Goal: Transaction & Acquisition: Purchase product/service

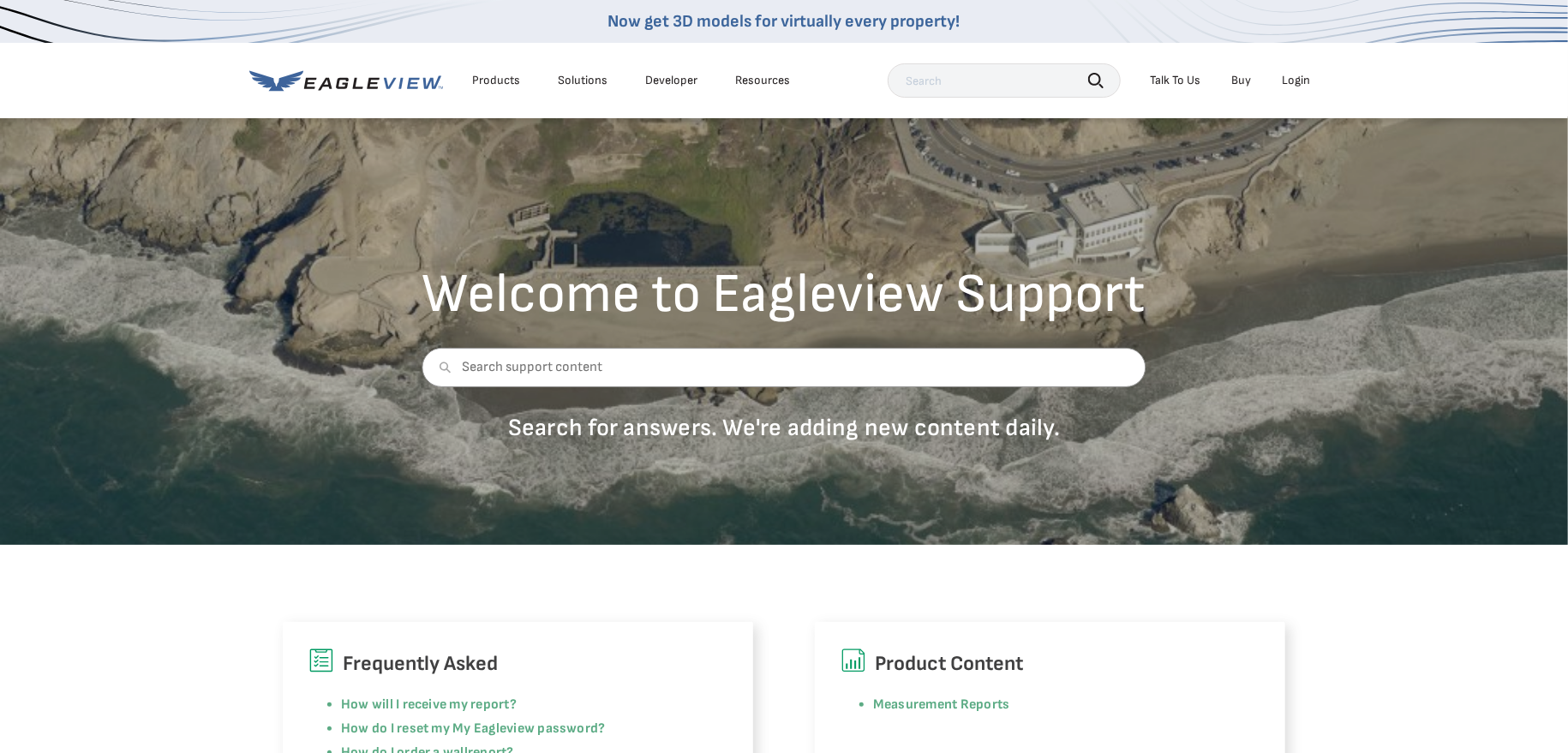
click at [1299, 83] on div "Login" at bounding box center [1296, 80] width 28 height 15
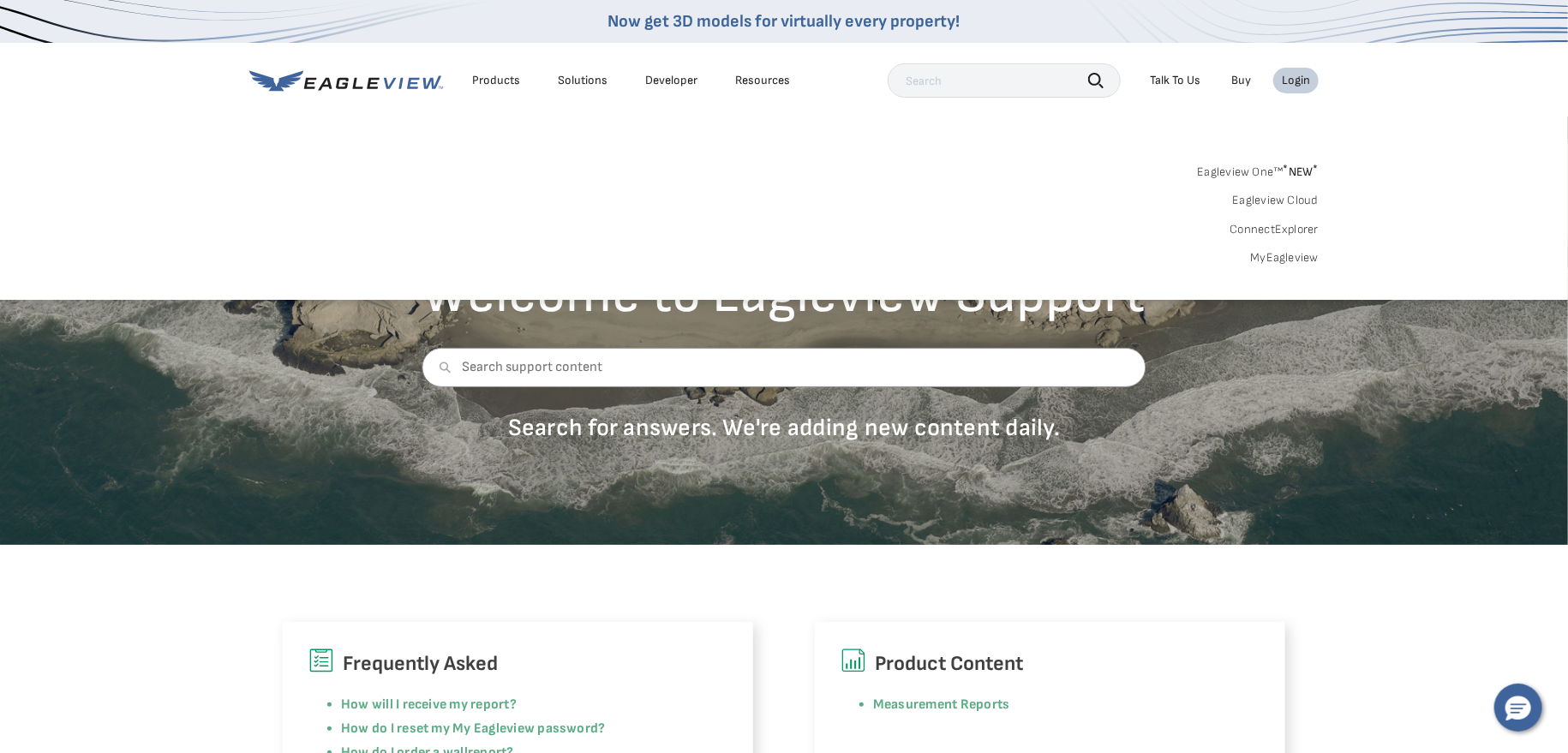
click at [1302, 78] on div "Login" at bounding box center [1296, 80] width 28 height 15
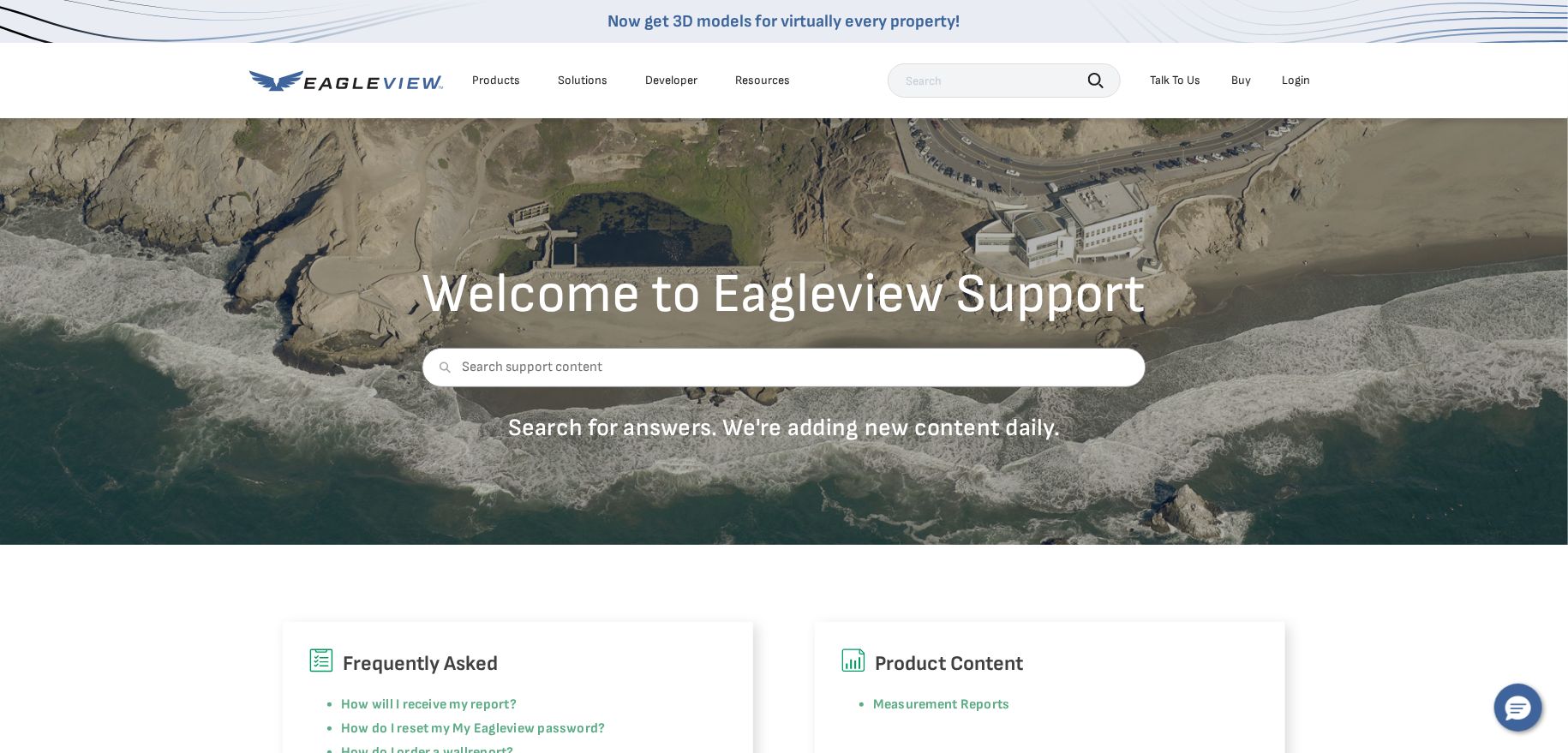
click at [1295, 78] on div "Login" at bounding box center [1296, 80] width 28 height 15
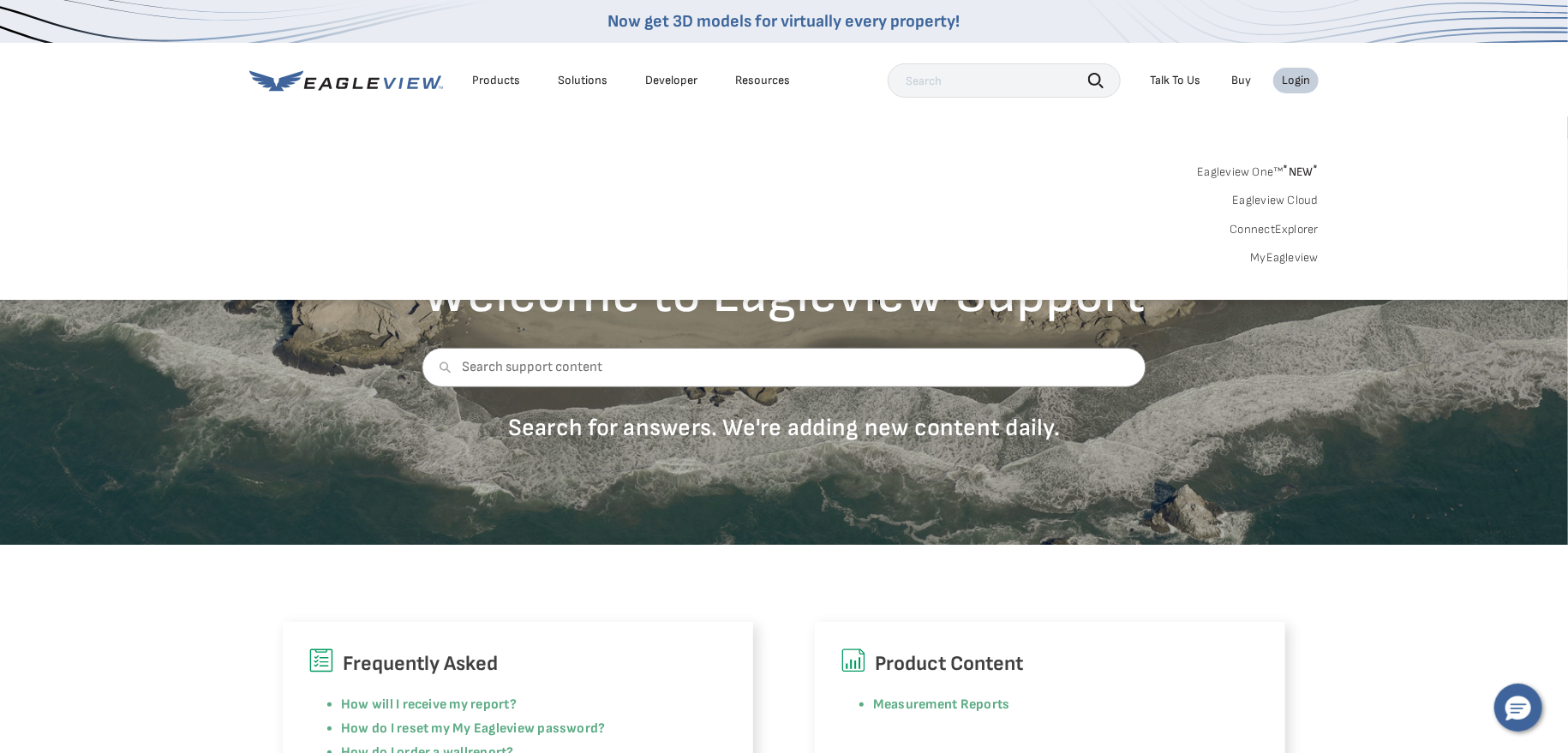
click at [1288, 81] on div "Login" at bounding box center [1296, 80] width 28 height 15
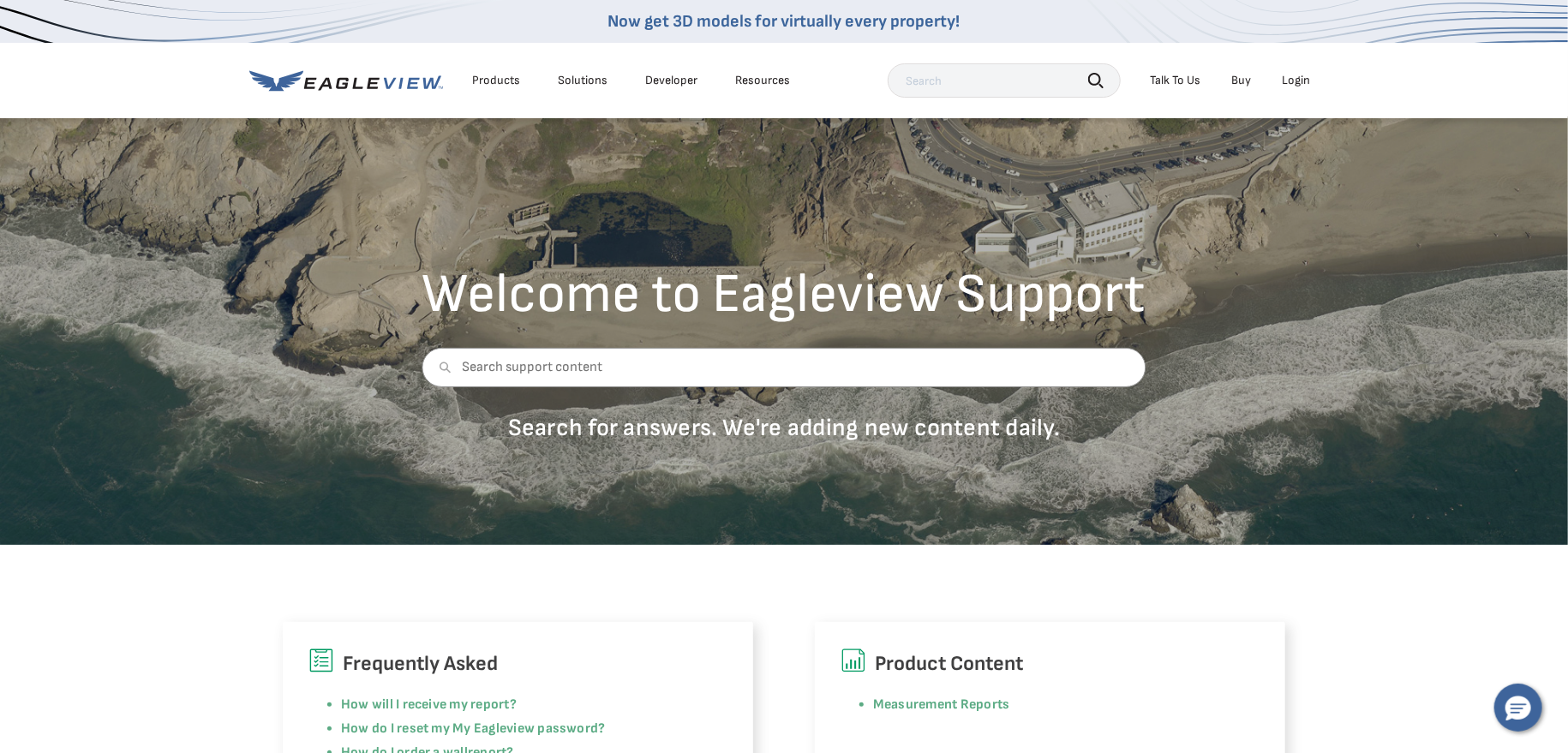
click at [1288, 81] on div "Login" at bounding box center [1296, 80] width 28 height 15
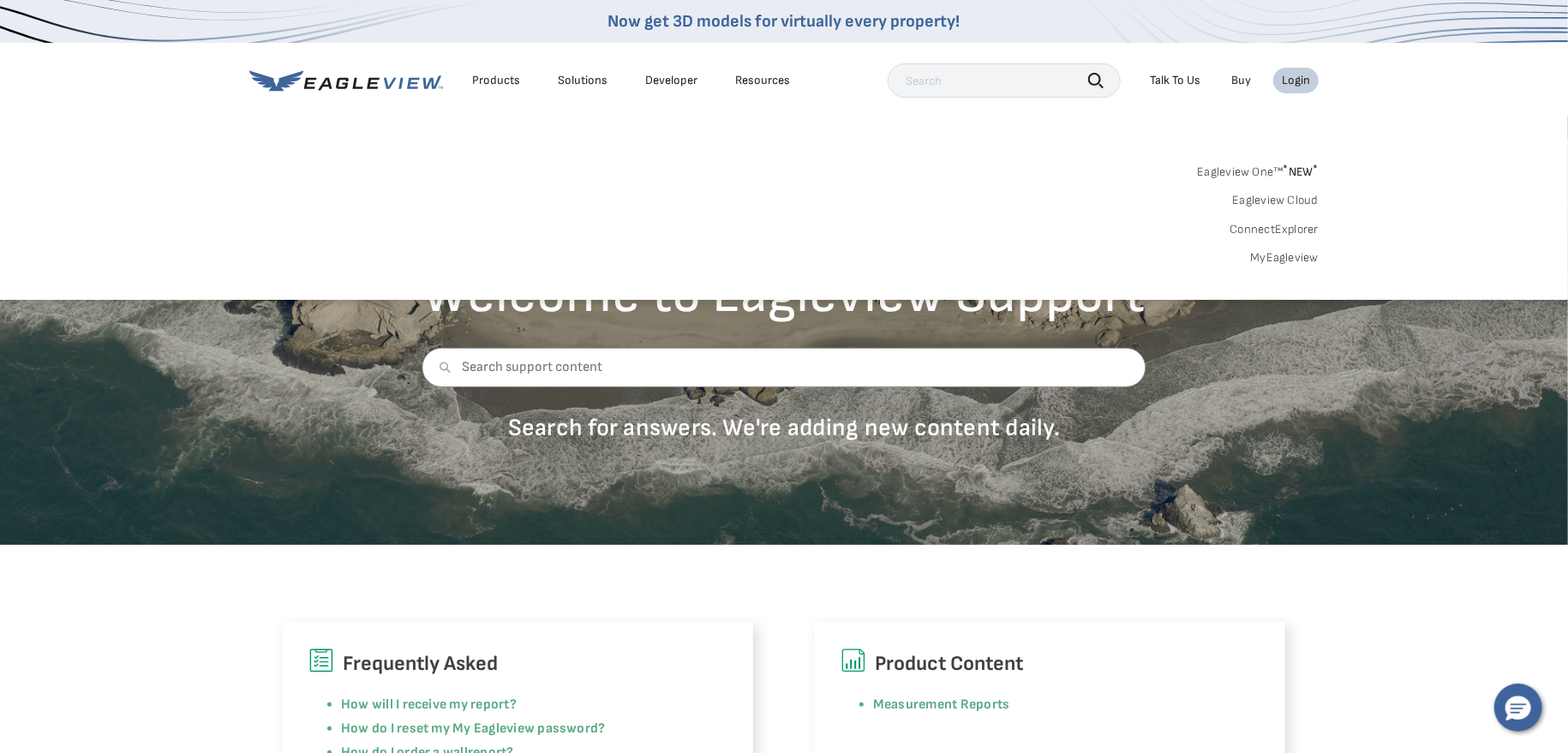
click at [819, 260] on div "Eagleview One™ * NEW * Eagleview Cloud ConnectExplorer MyEagleview" at bounding box center [784, 213] width 1069 height 106
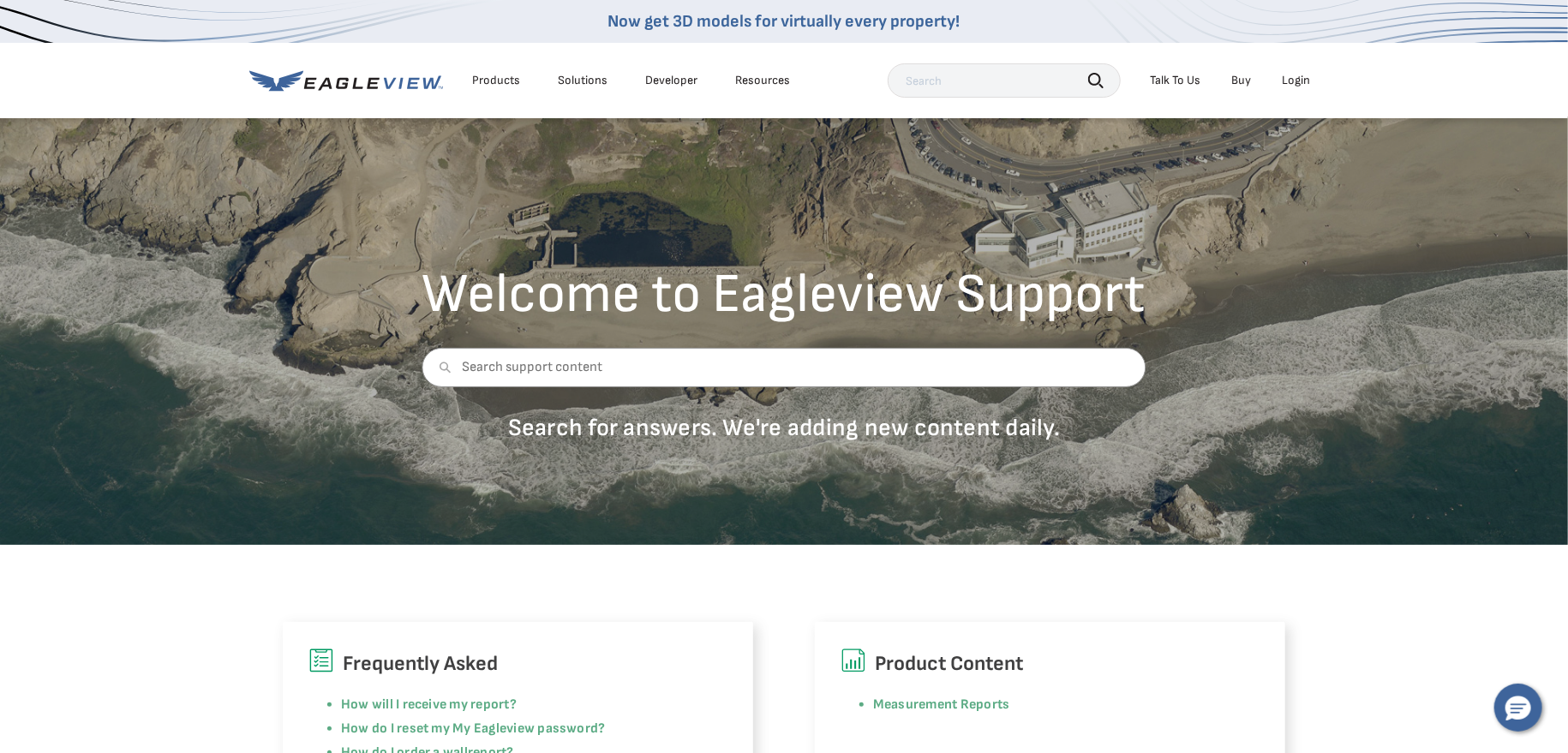
click at [1294, 82] on div "Login" at bounding box center [1296, 80] width 28 height 15
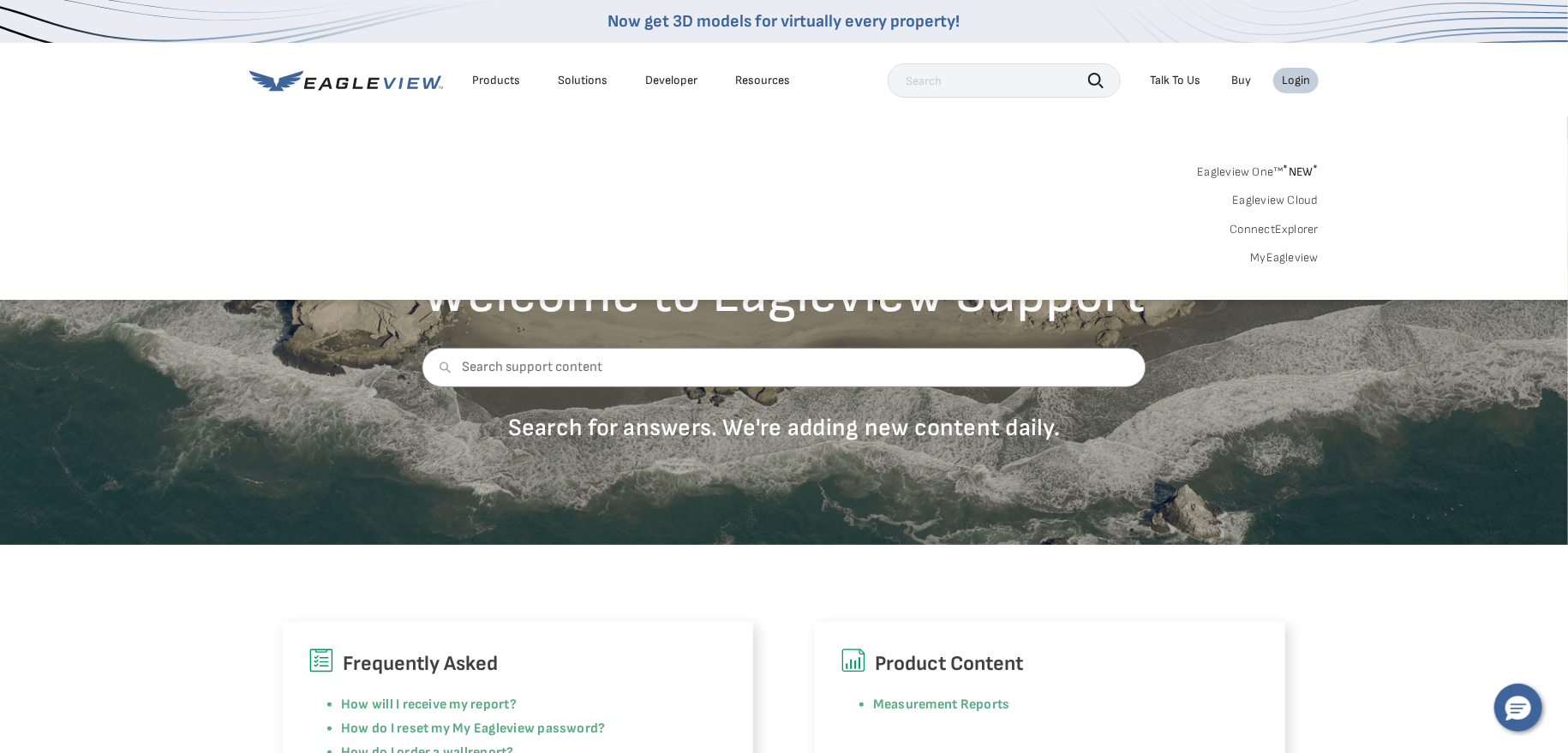
click at [1265, 262] on link "MyEagleview" at bounding box center [1284, 258] width 69 height 15
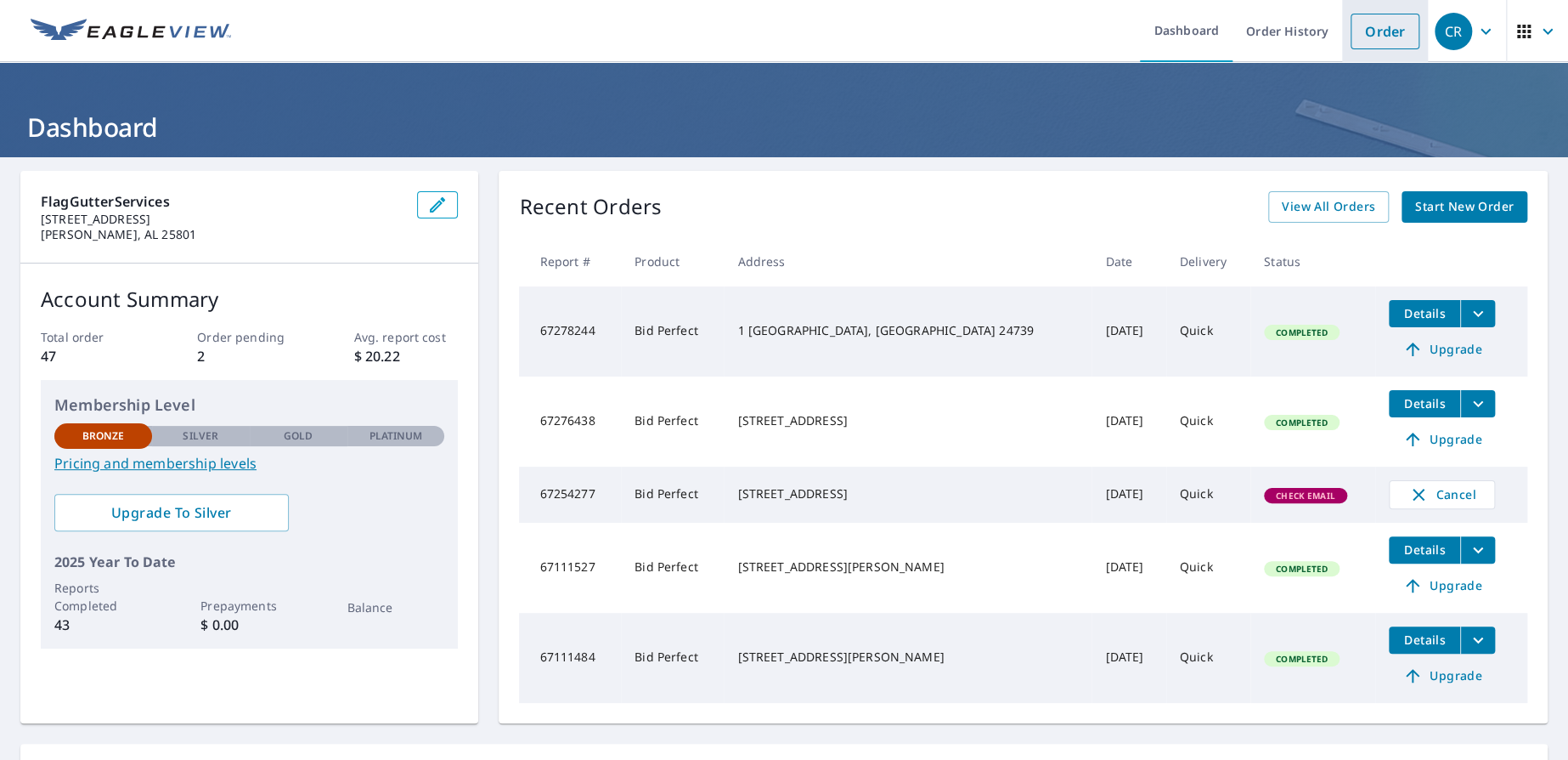
click at [1380, 31] on link "Order" at bounding box center [1384, 32] width 68 height 36
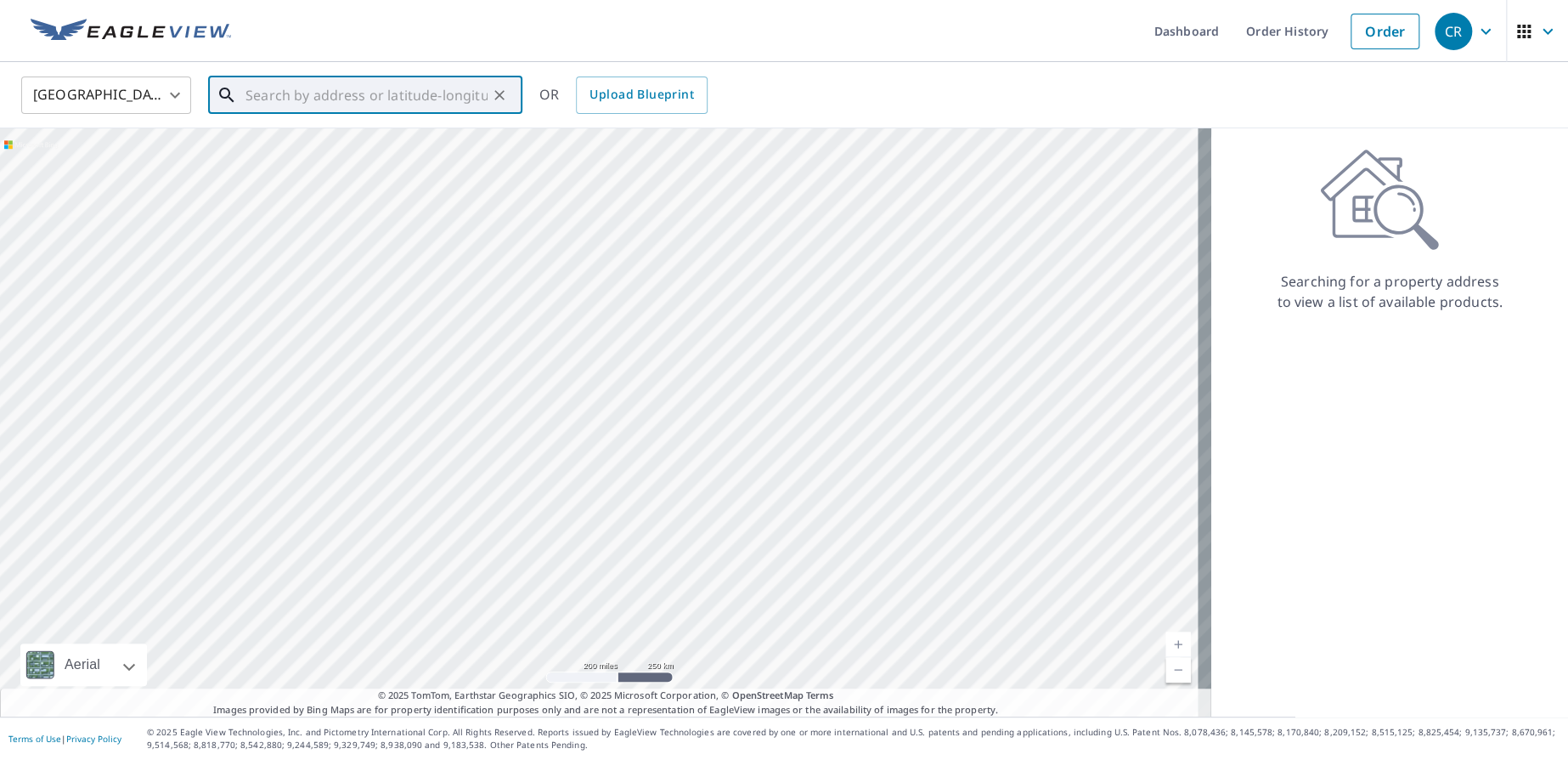
click at [357, 101] on input "text" at bounding box center [366, 95] width 242 height 48
paste input "[STREET_ADDRESS]"
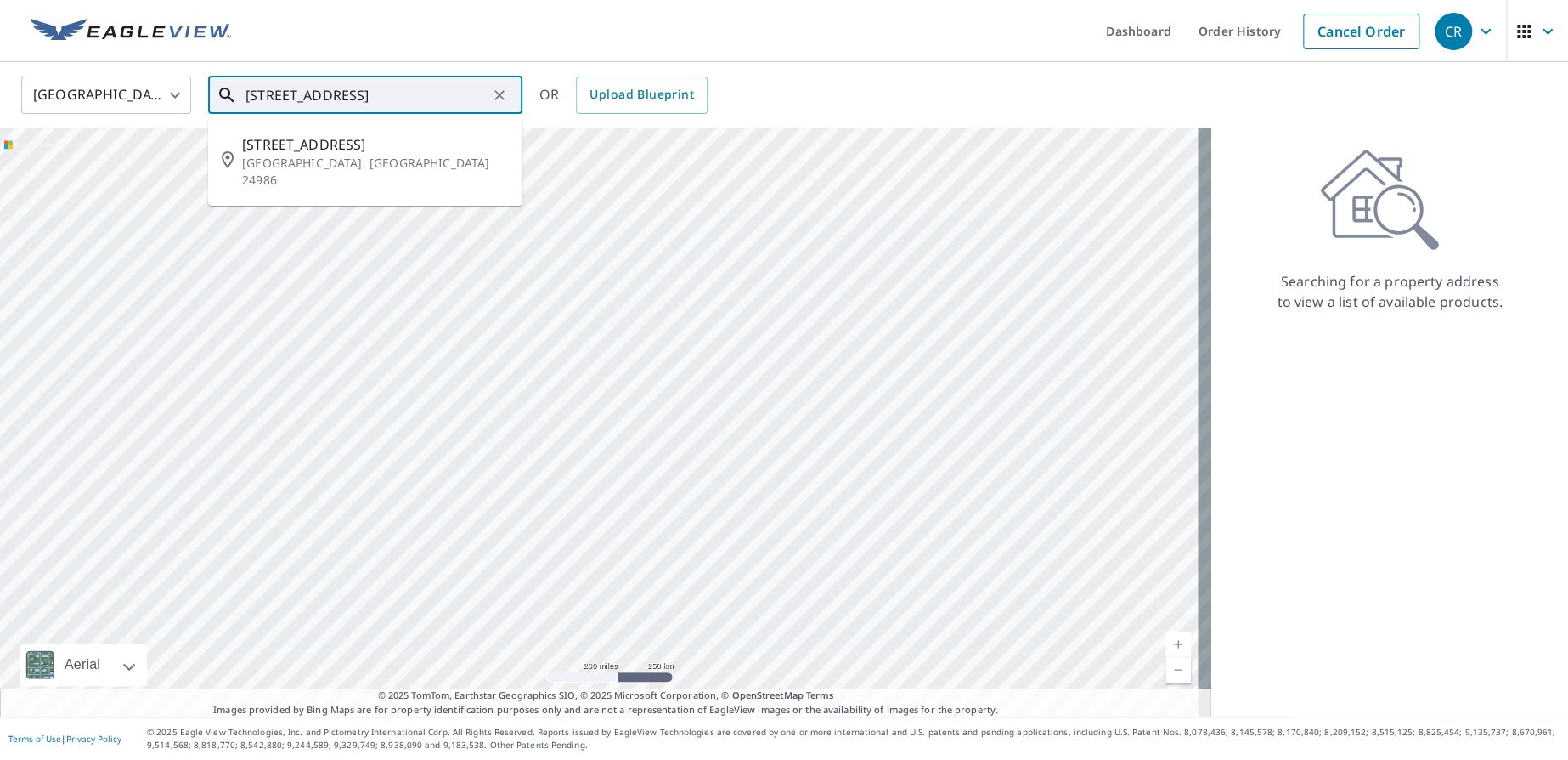
type input "[STREET_ADDRESS]"
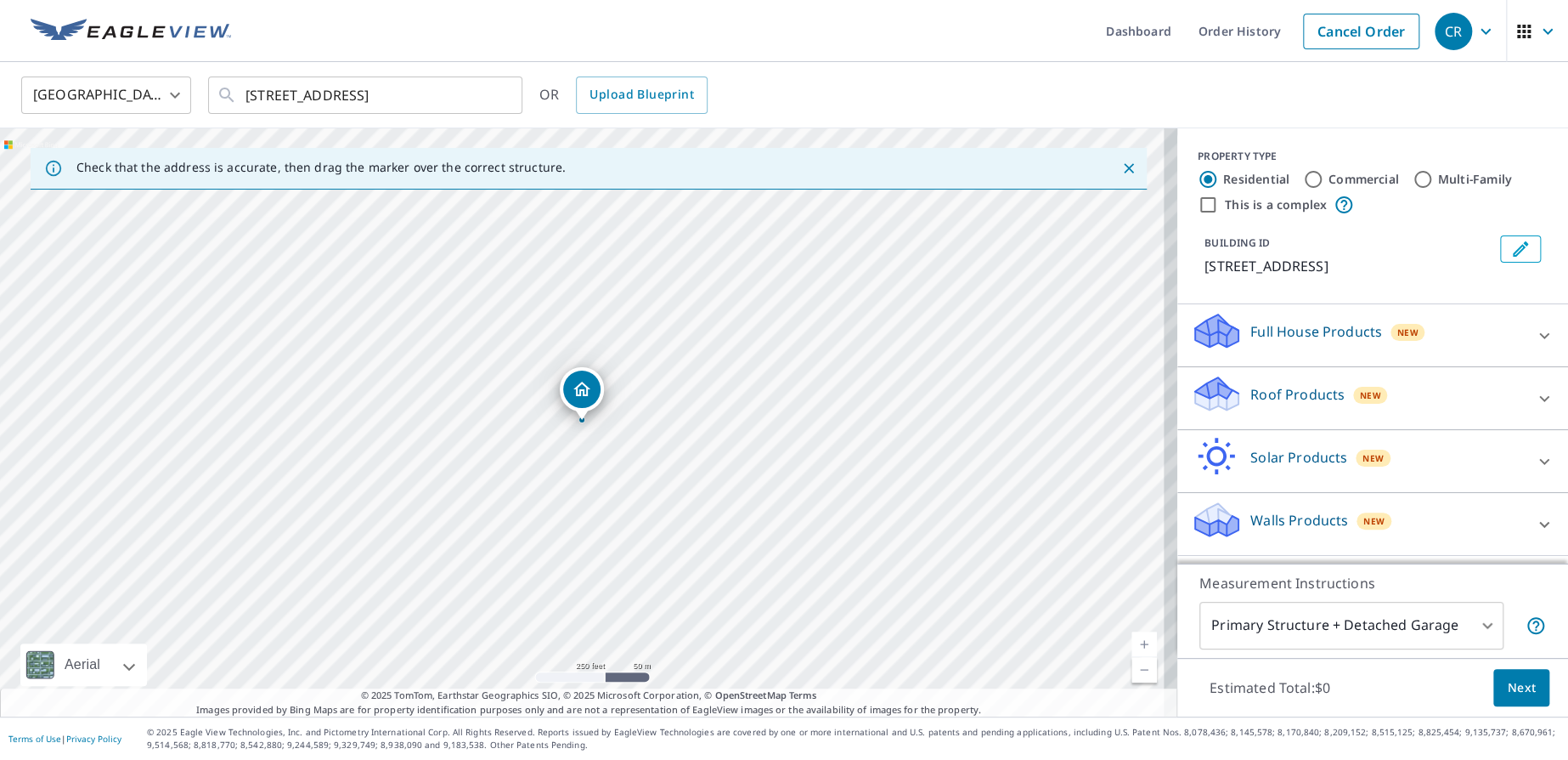
click at [1539, 401] on icon at bounding box center [1544, 398] width 10 height 6
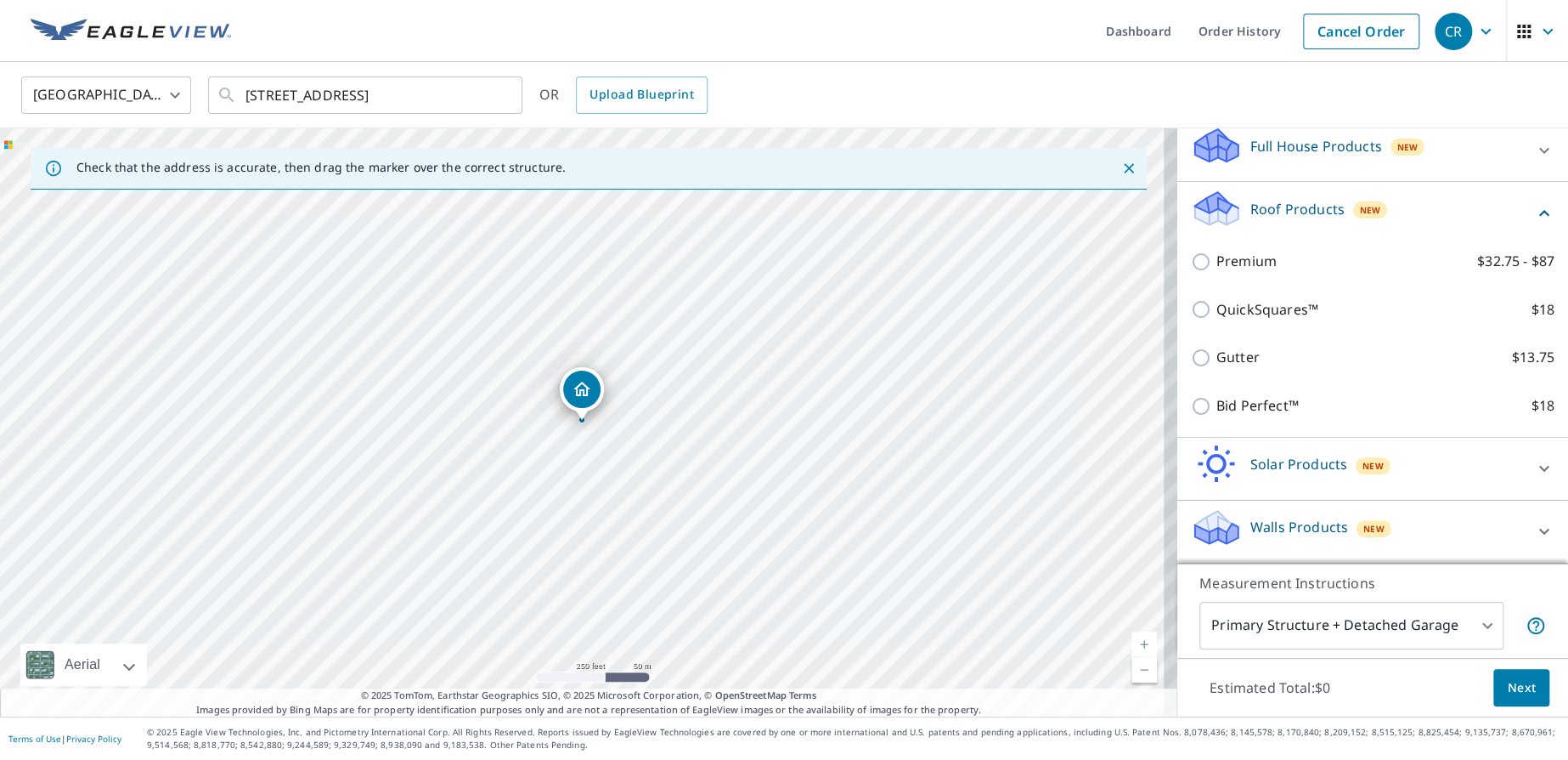
scroll to position [203, 0]
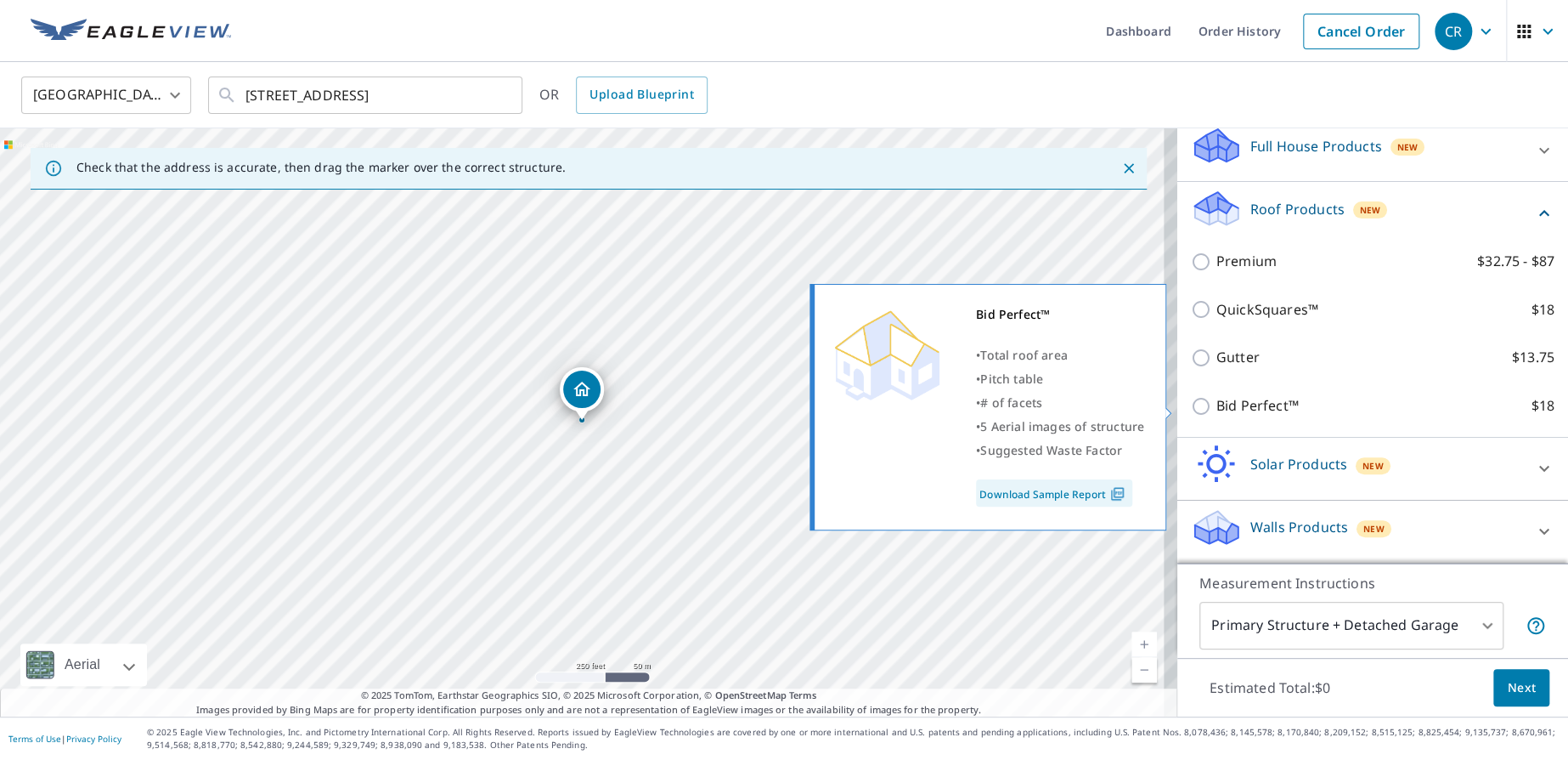
click at [1191, 410] on input "Bid Perfect™ $18" at bounding box center [1203, 407] width 25 height 21
checkbox input "true"
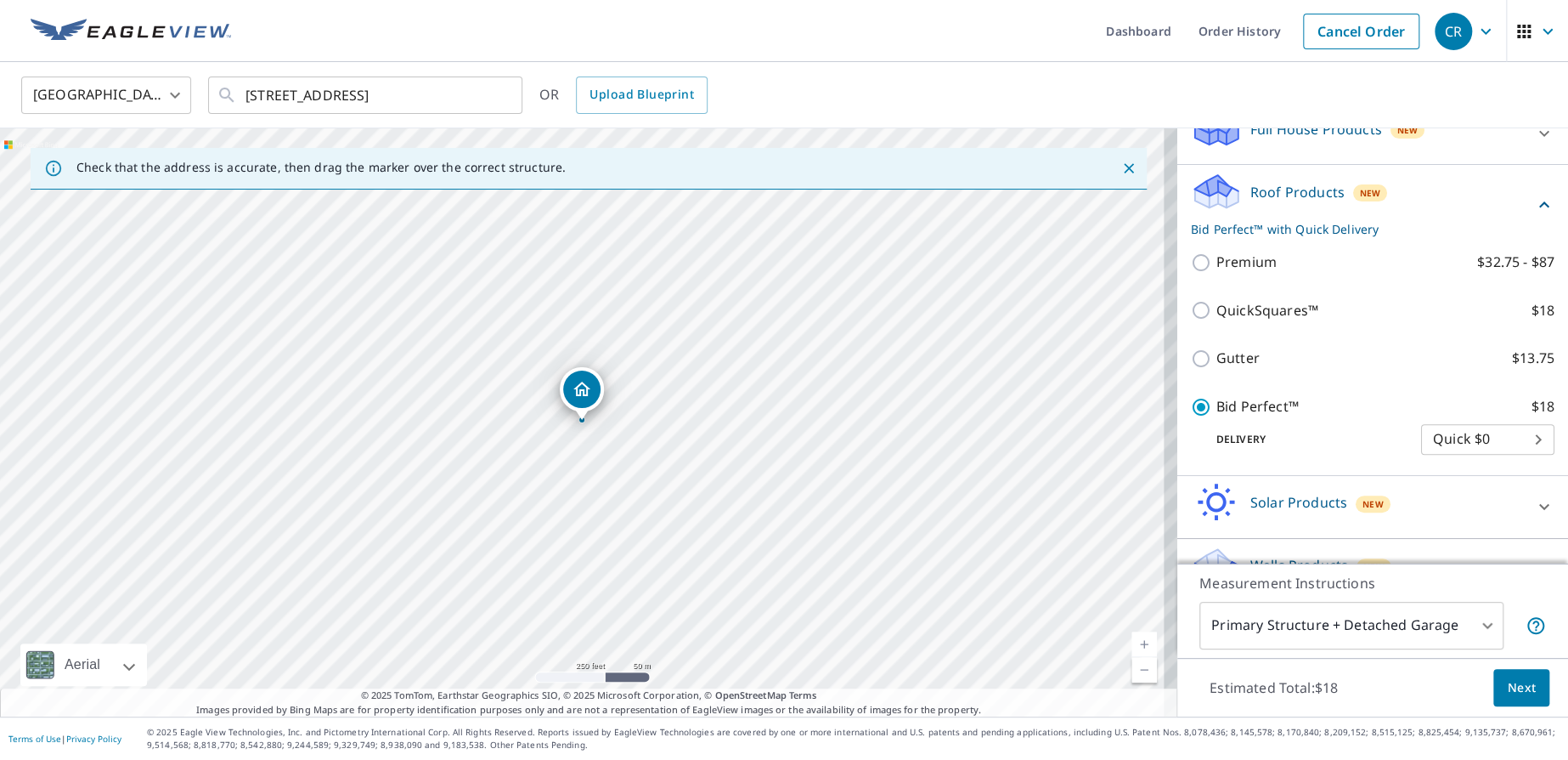
scroll to position [173, 0]
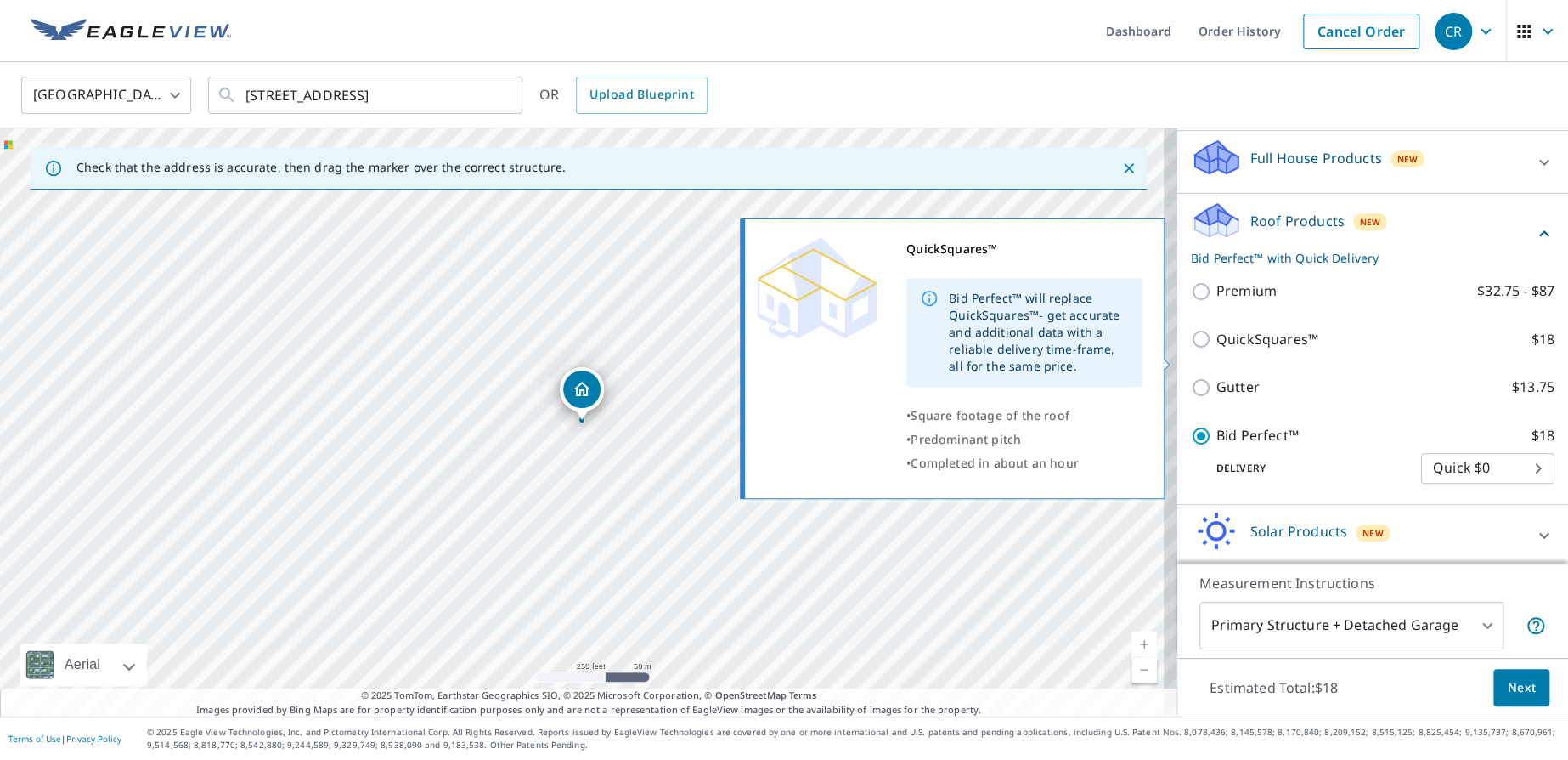
click at [1192, 350] on input "QuickSquares™ $18" at bounding box center [1203, 339] width 25 height 21
checkbox input "true"
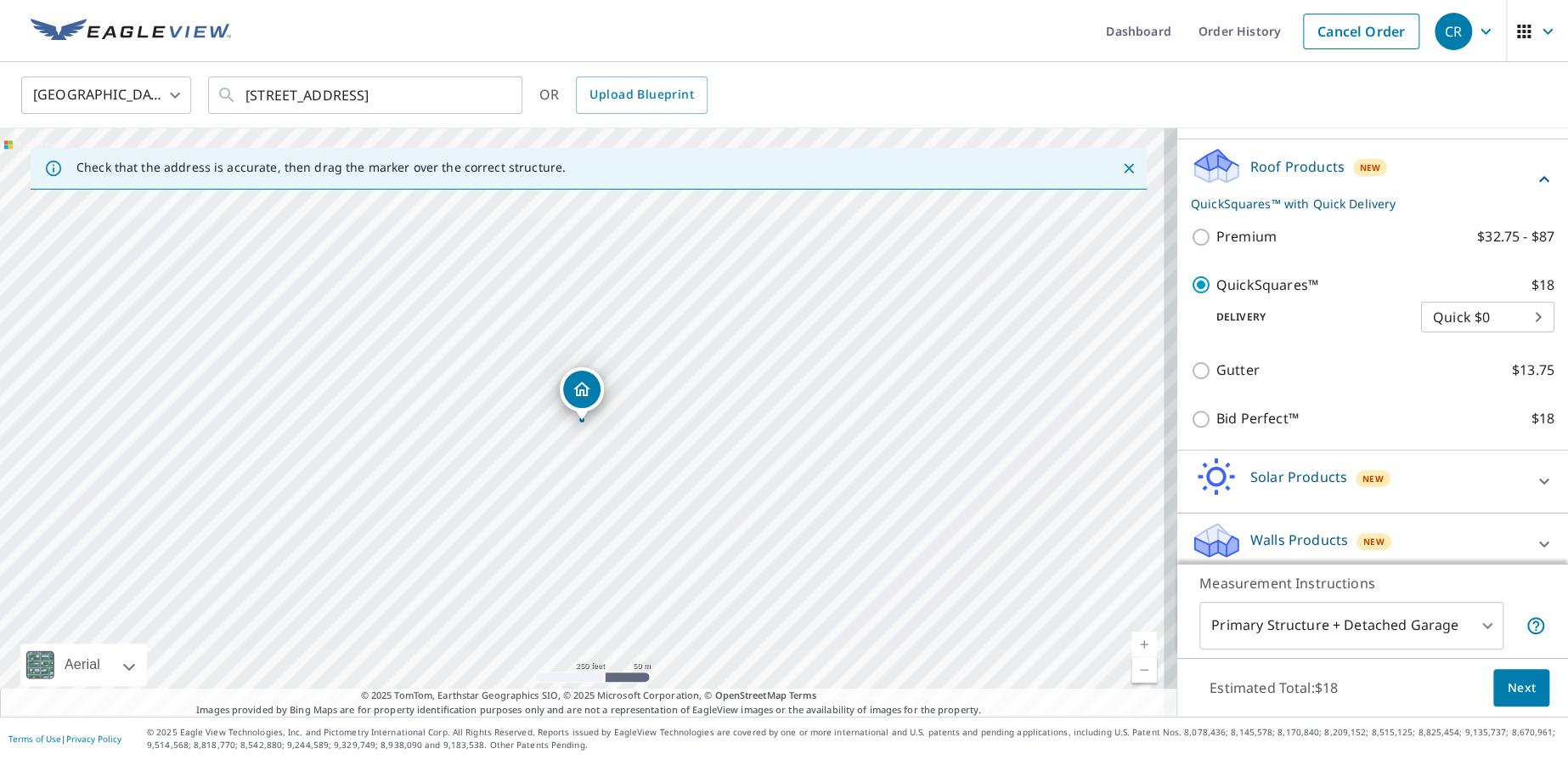
scroll to position [259, 0]
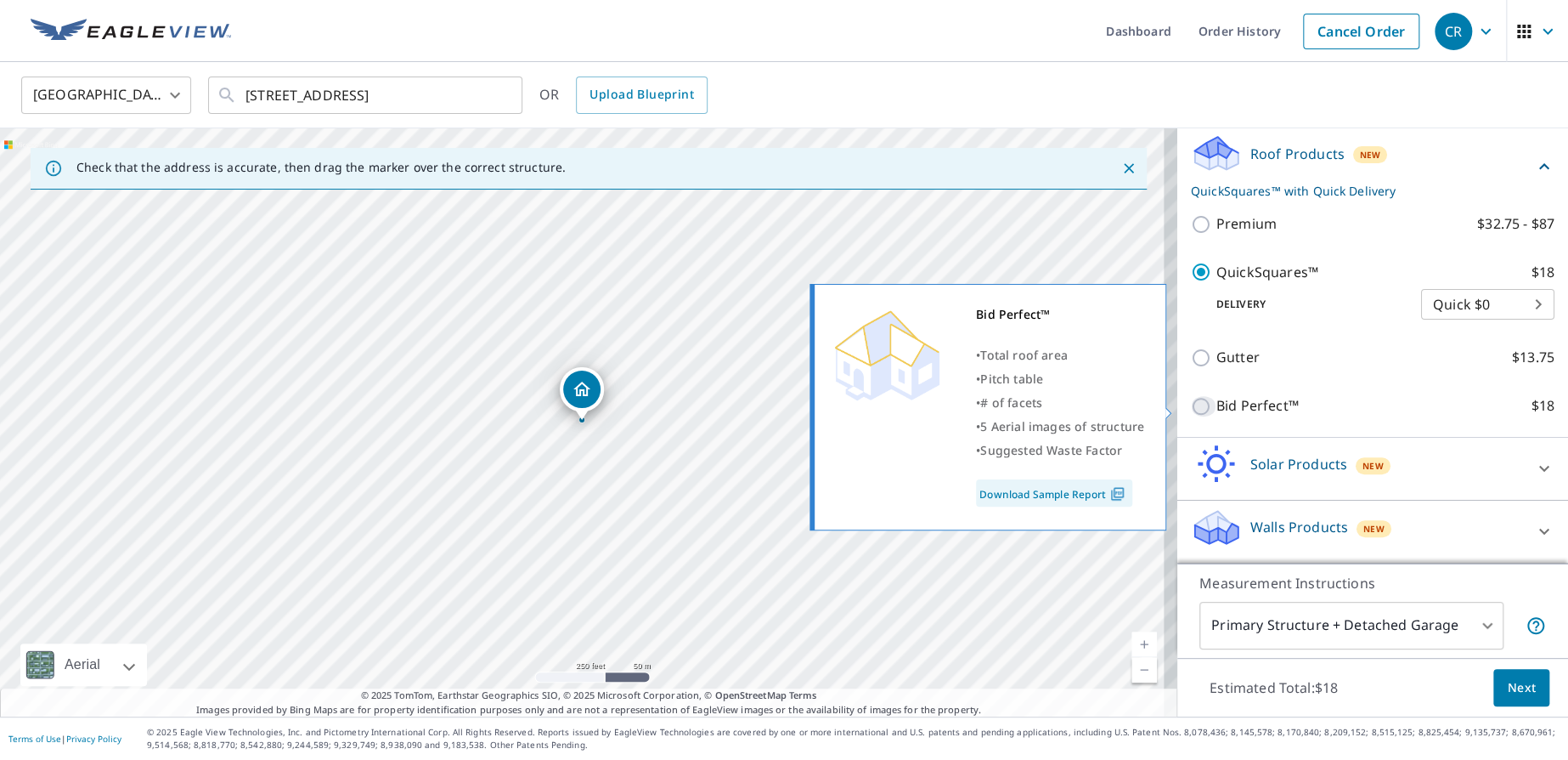
click at [1191, 409] on input "Bid Perfect™ $18" at bounding box center [1203, 407] width 25 height 21
checkbox input "true"
checkbox input "false"
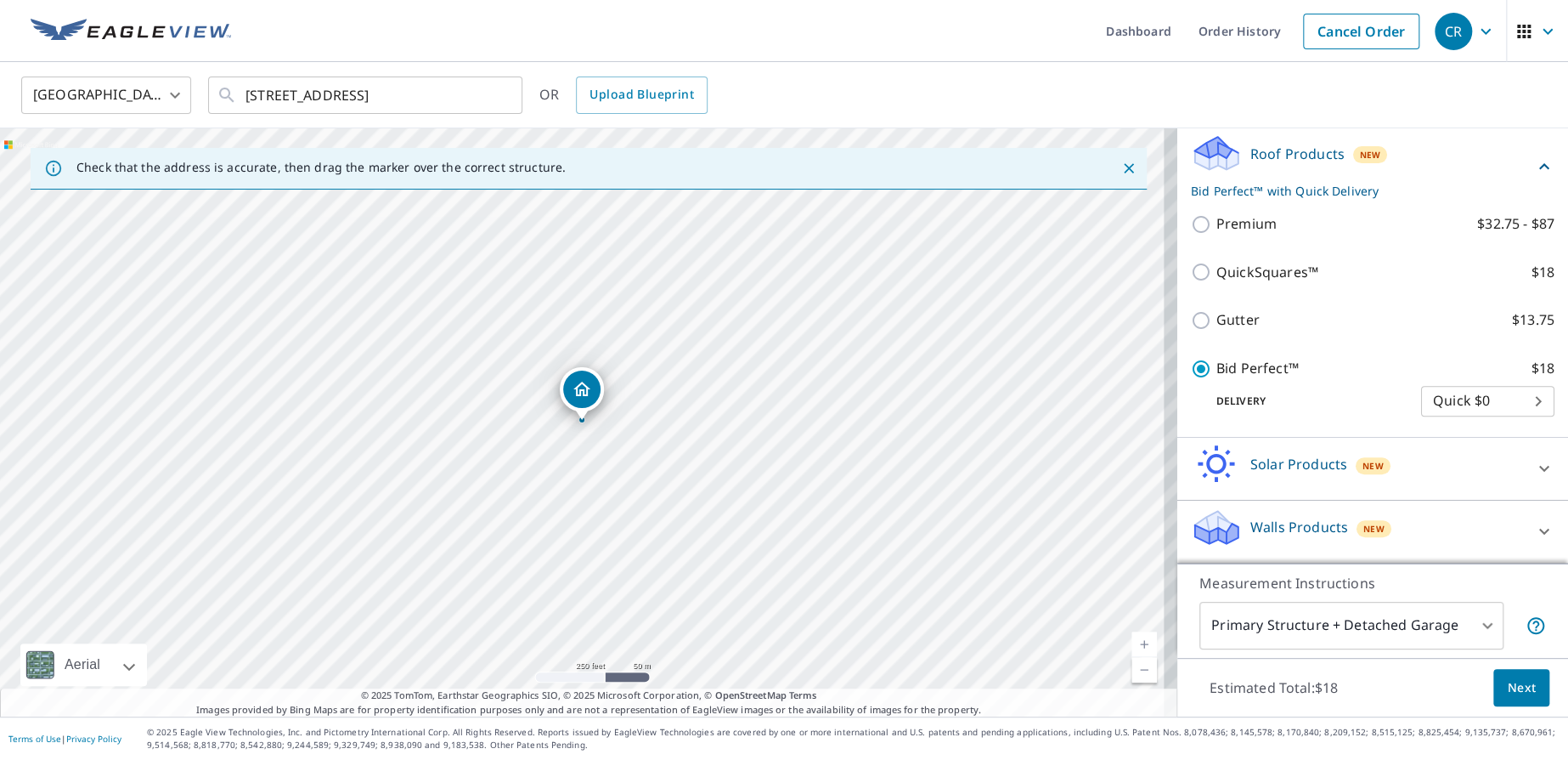
click at [1534, 469] on icon at bounding box center [1545, 469] width 21 height 21
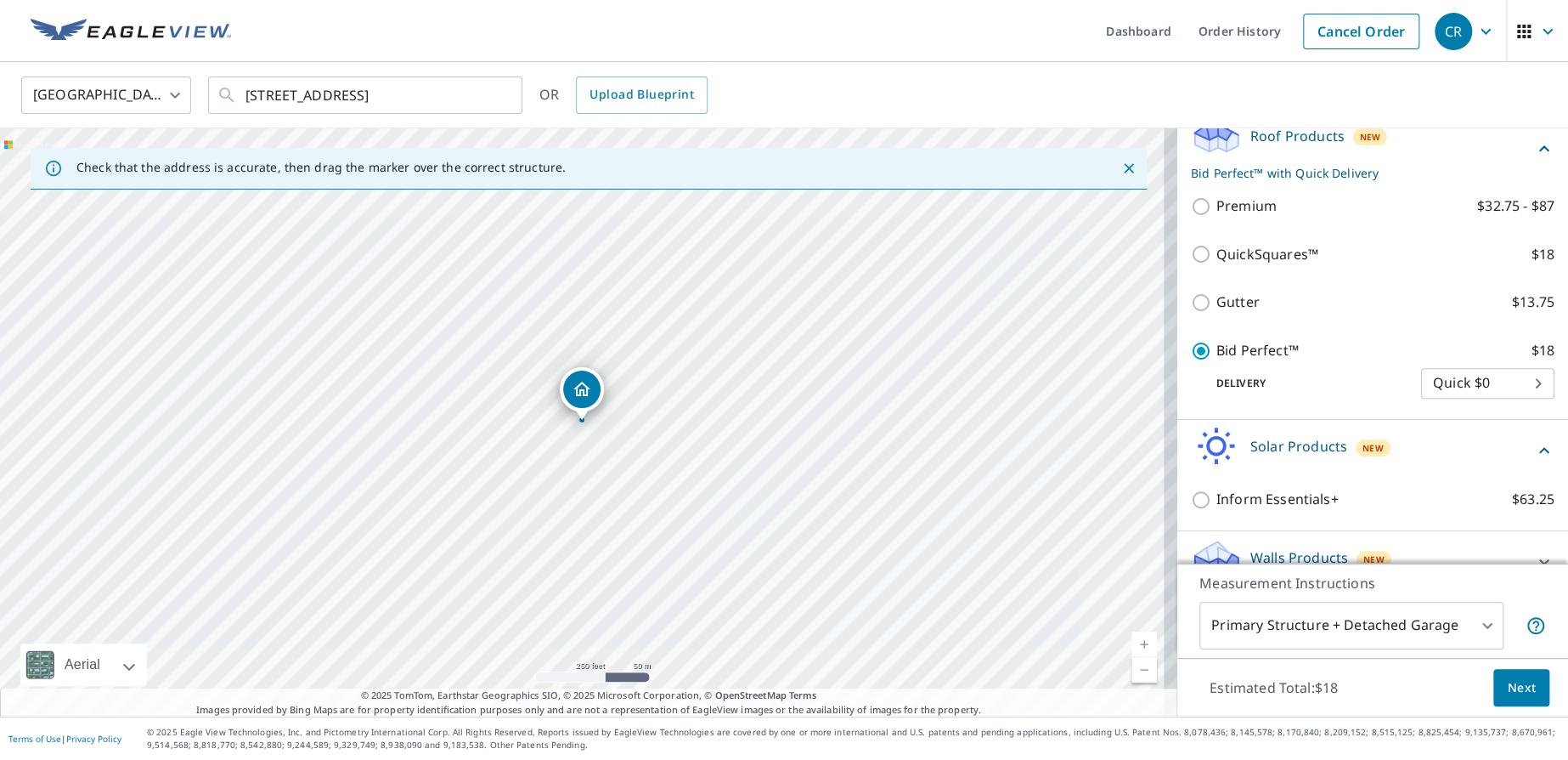
scroll to position [305, 0]
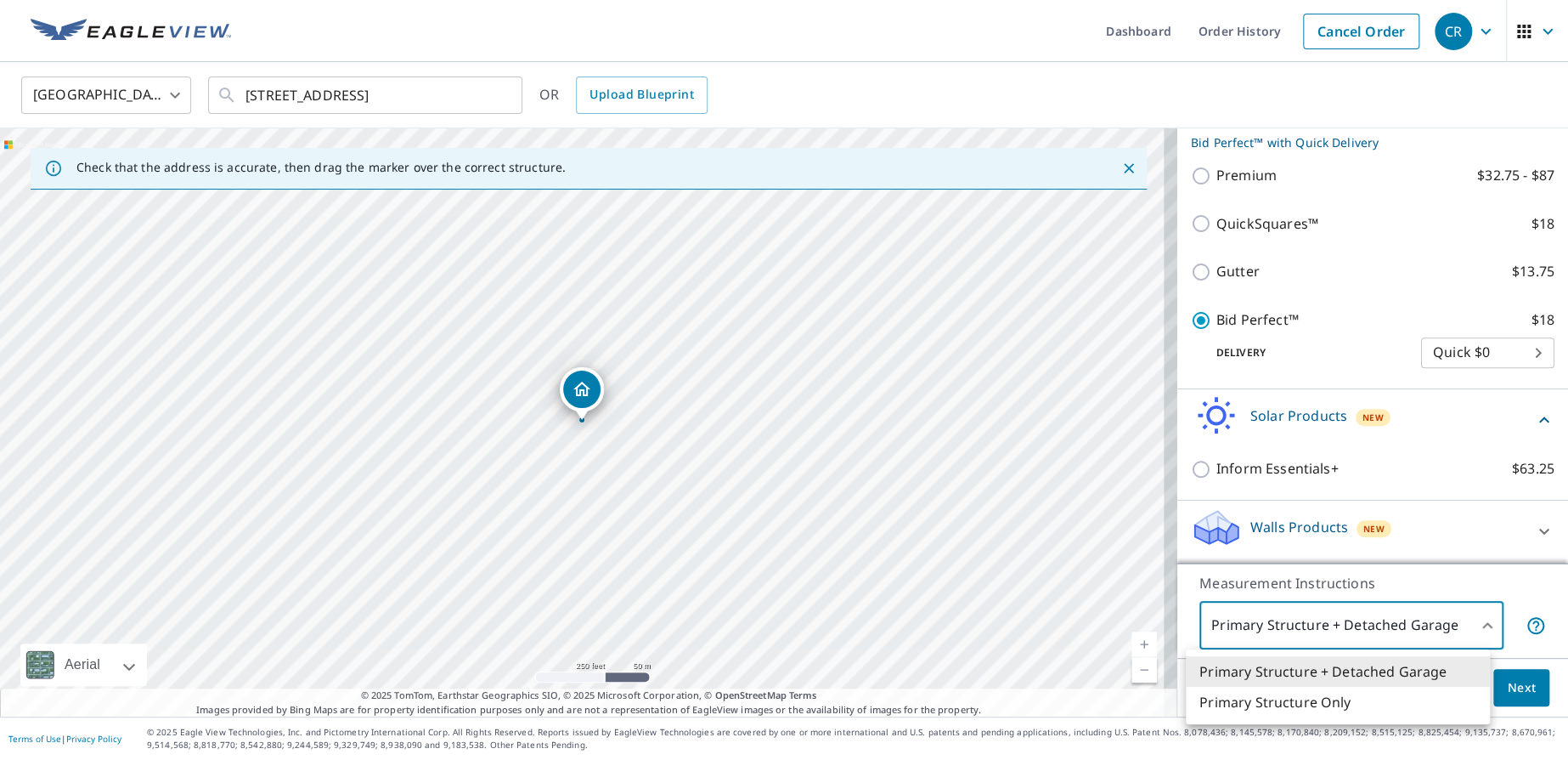
click at [1472, 625] on body "CR CR Dashboard Order History Cancel Order CR [GEOGRAPHIC_DATA] [GEOGRAPHIC_DAT…" at bounding box center [784, 380] width 1568 height 760
click at [1306, 701] on li "Primary Structure Only" at bounding box center [1338, 702] width 304 height 31
type input "2"
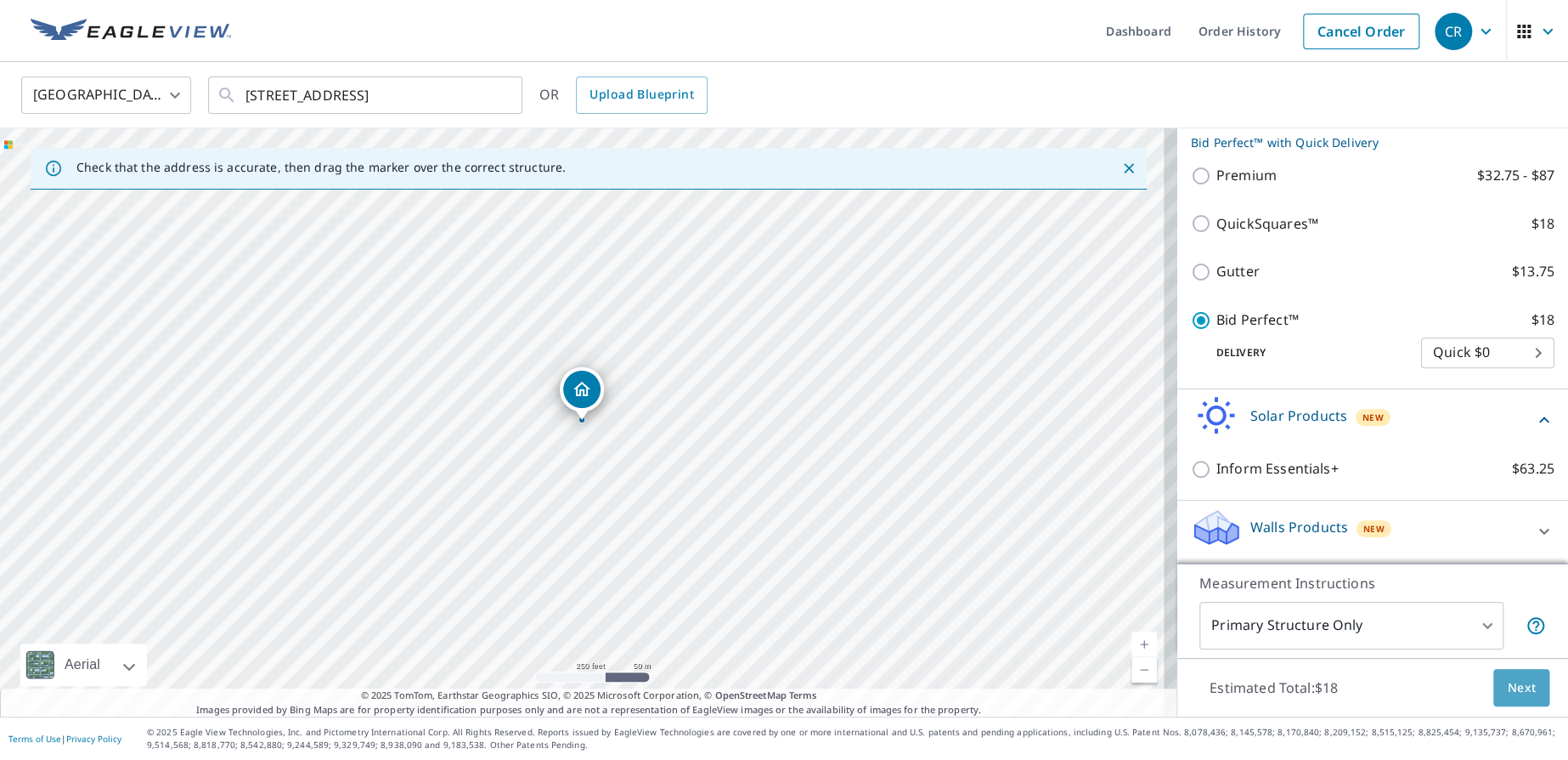
click at [1508, 691] on span "Next" at bounding box center [1521, 688] width 29 height 22
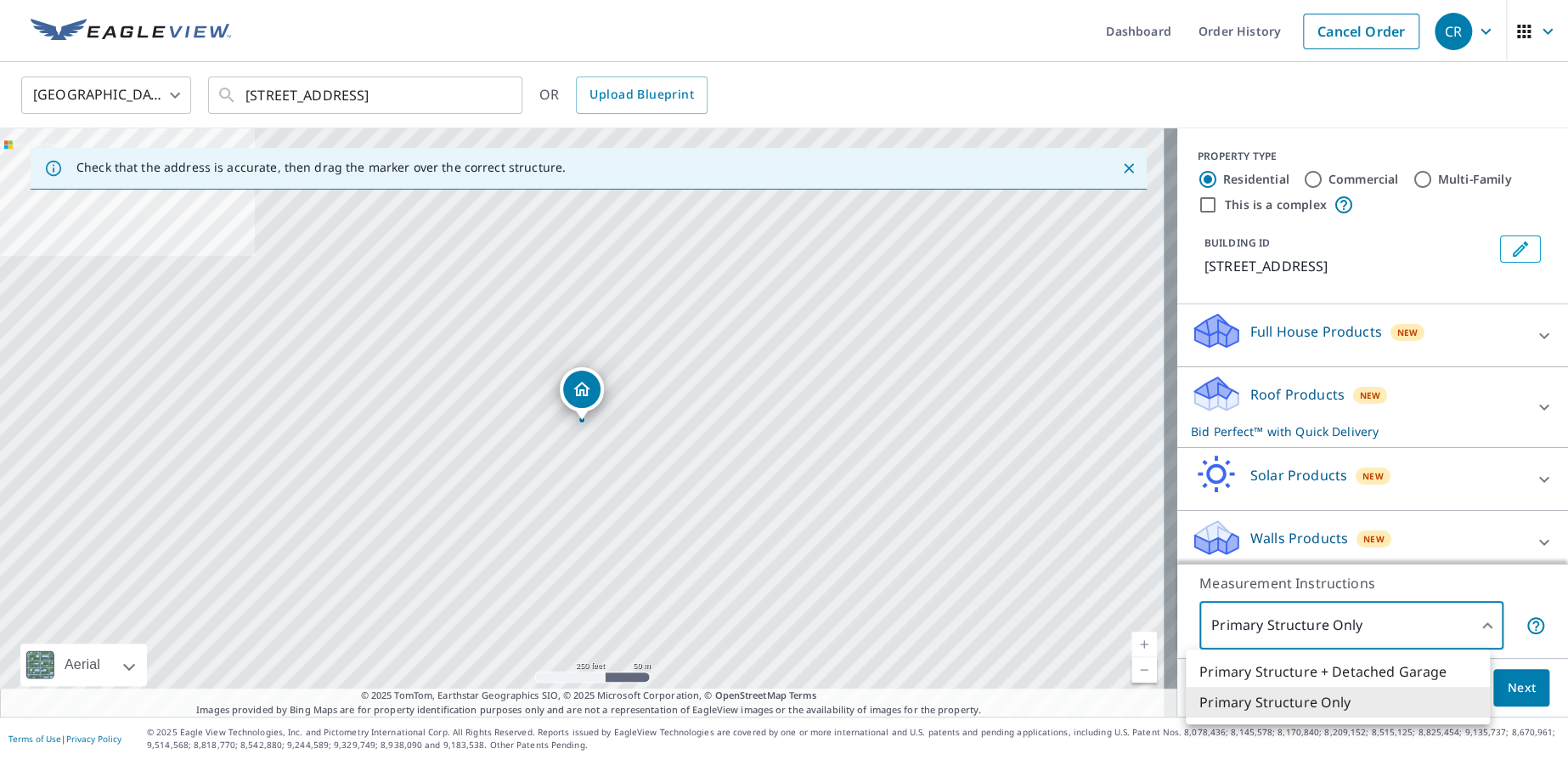
click at [1474, 627] on body "CR CR Dashboard Order History Cancel Order CR [GEOGRAPHIC_DATA] [GEOGRAPHIC_DAT…" at bounding box center [784, 380] width 1568 height 760
click at [1435, 669] on li "Primary Structure + Detached Garage" at bounding box center [1338, 671] width 304 height 31
type input "1"
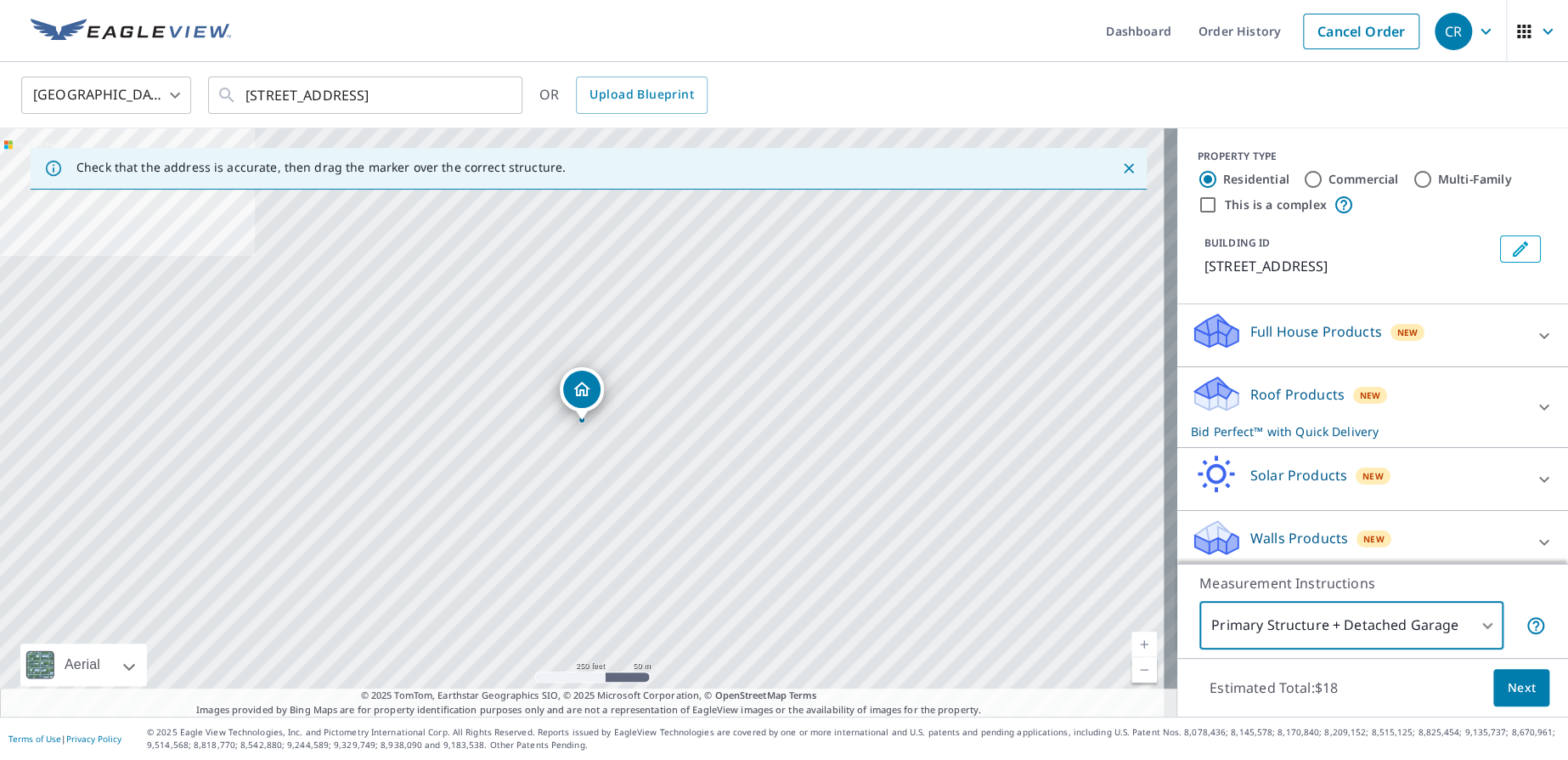
click at [1539, 338] on icon at bounding box center [1544, 335] width 10 height 6
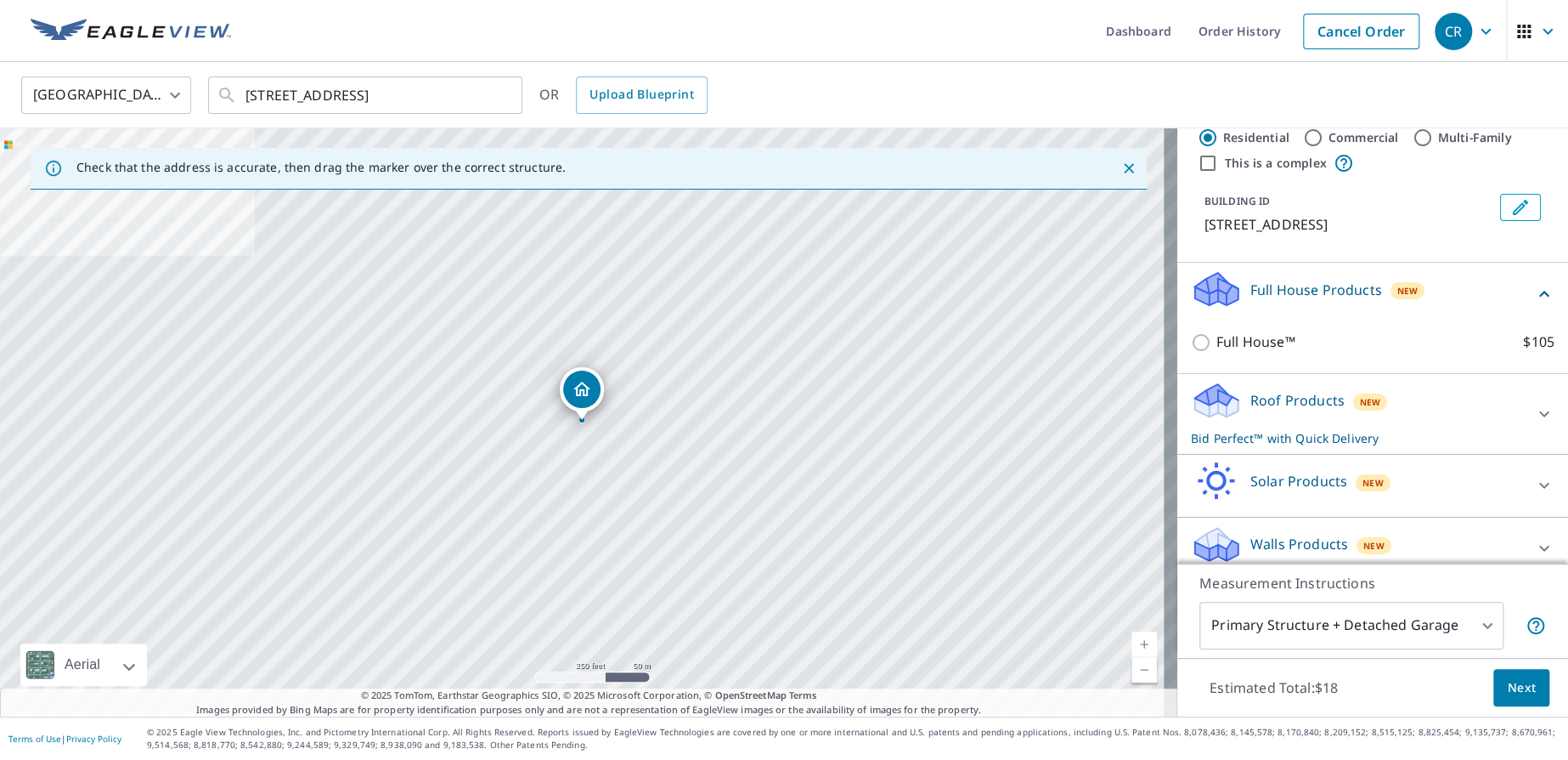
scroll to position [77, 0]
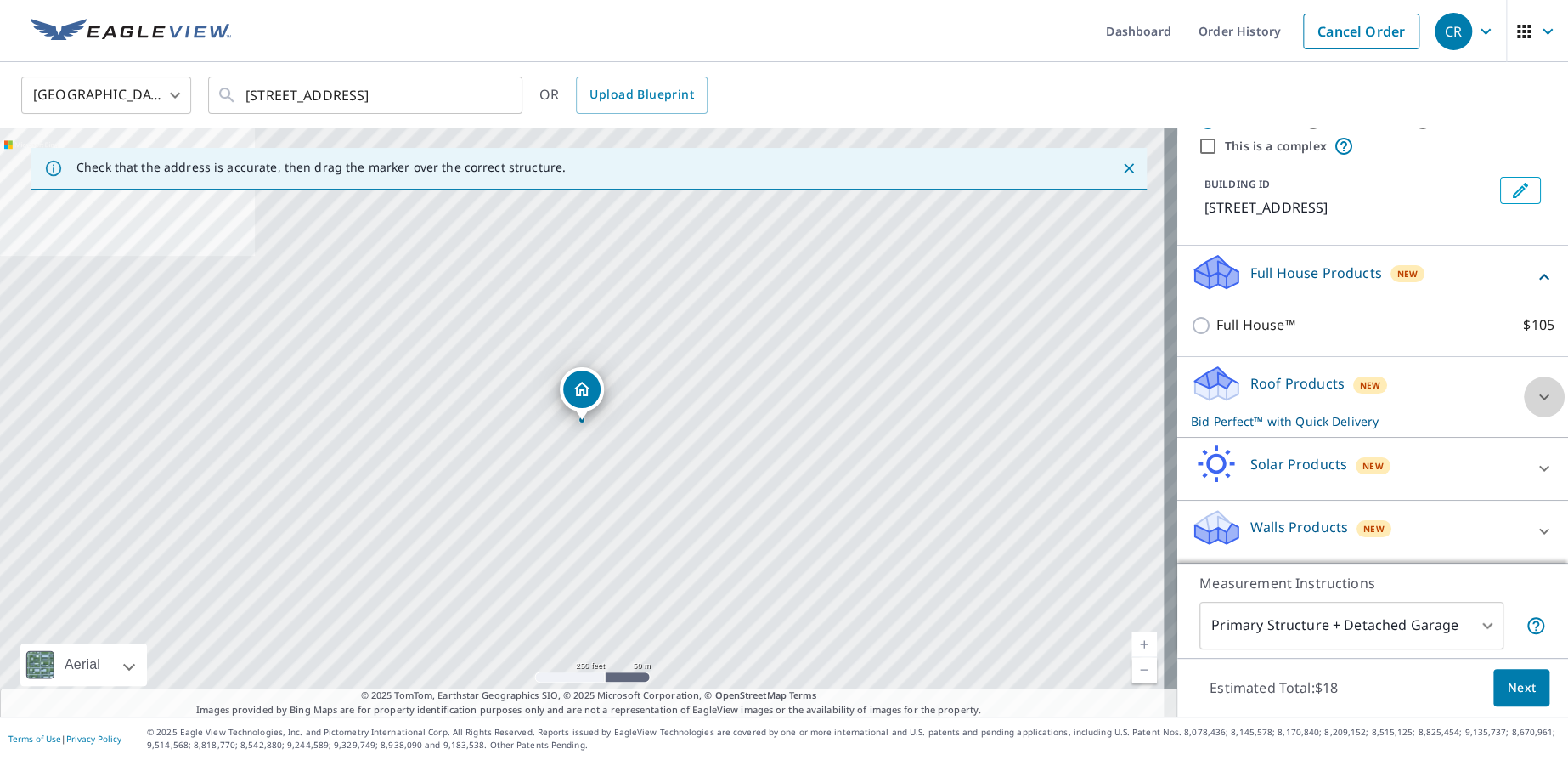
click at [1534, 394] on icon at bounding box center [1545, 397] width 21 height 21
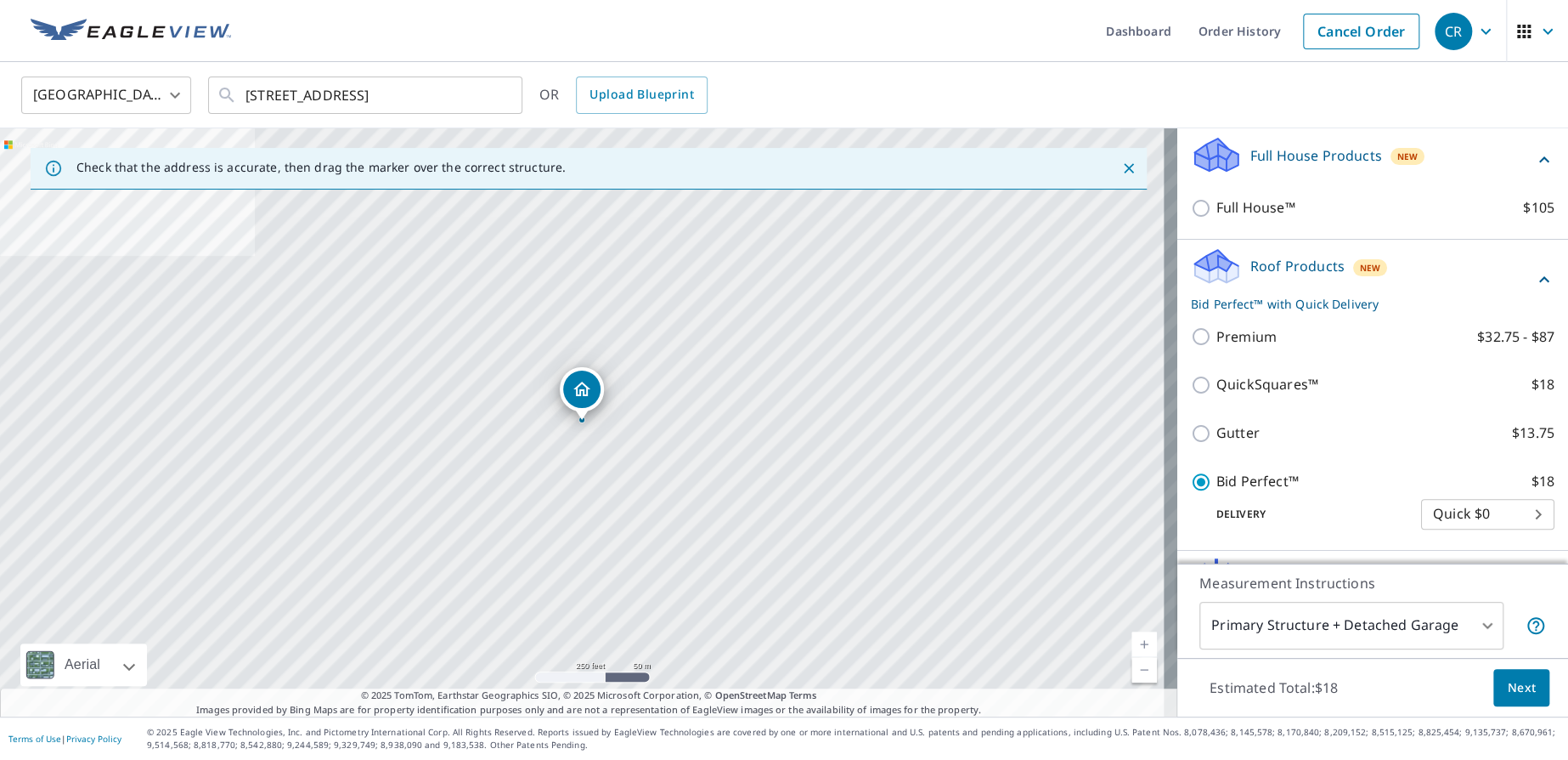
scroll to position [305, 0]
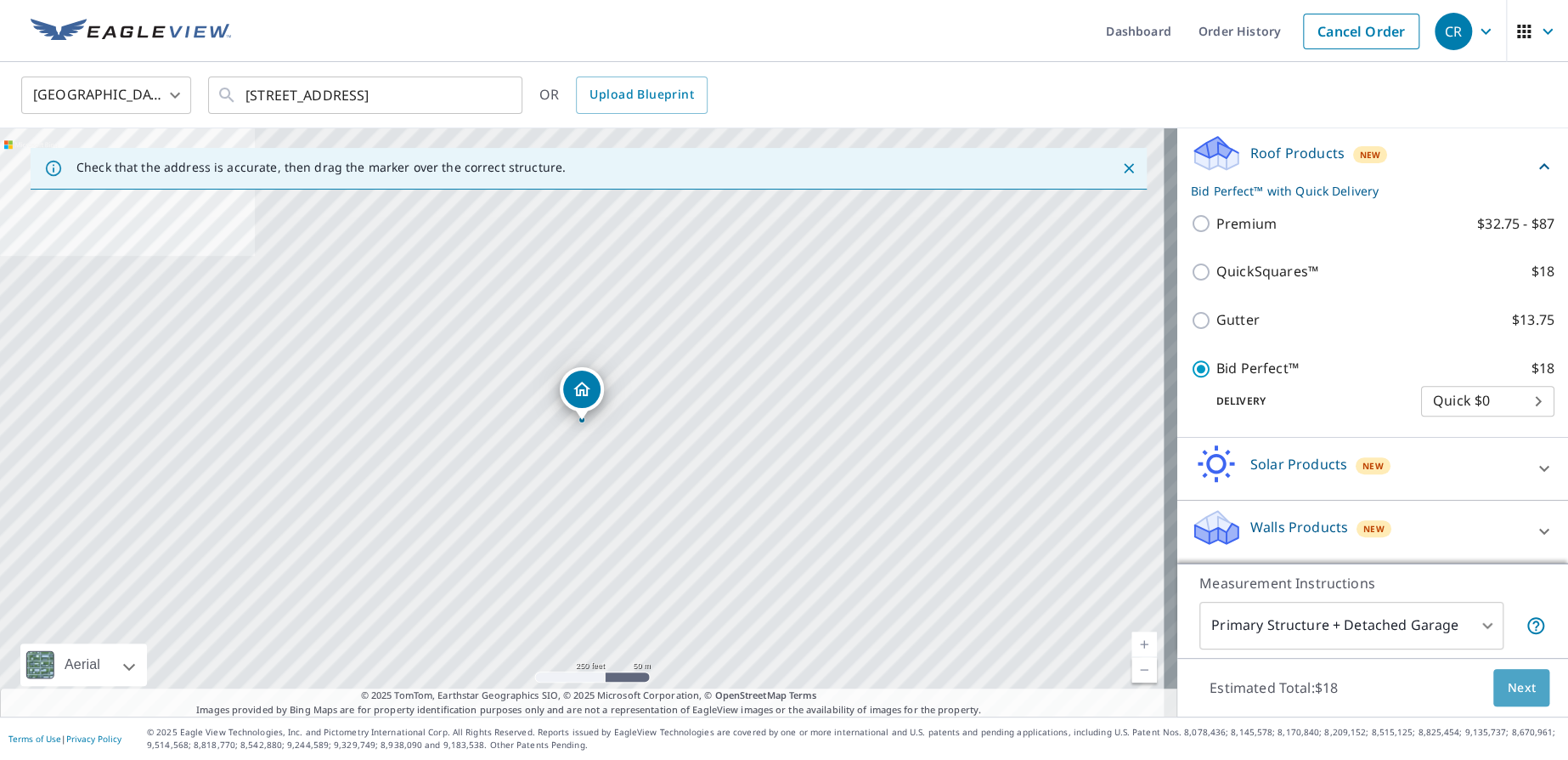
click at [1507, 691] on span "Next" at bounding box center [1521, 688] width 29 height 22
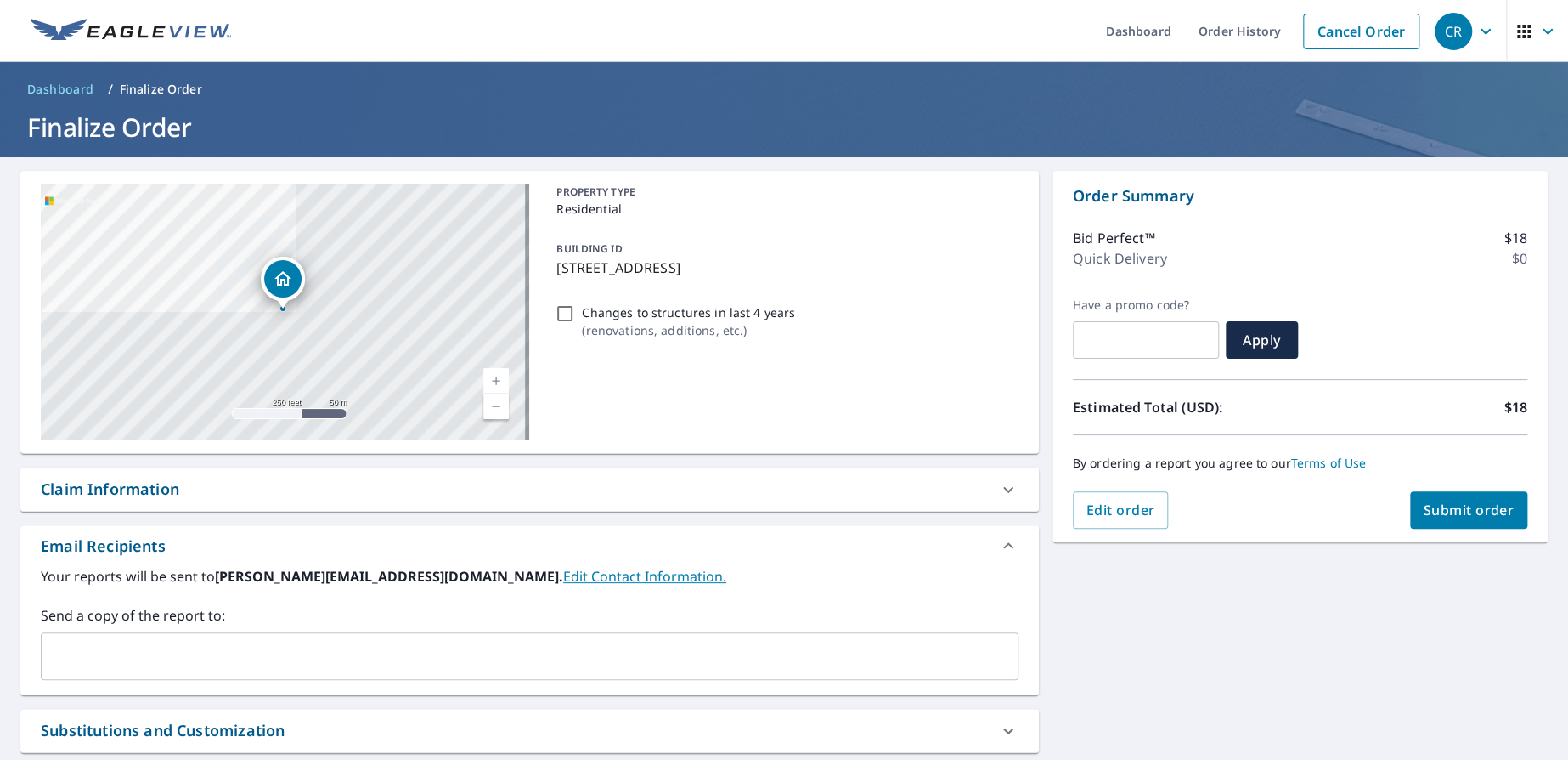
click at [1446, 516] on span "Submit order" at bounding box center [1469, 510] width 91 height 19
